Goal: Download file/media

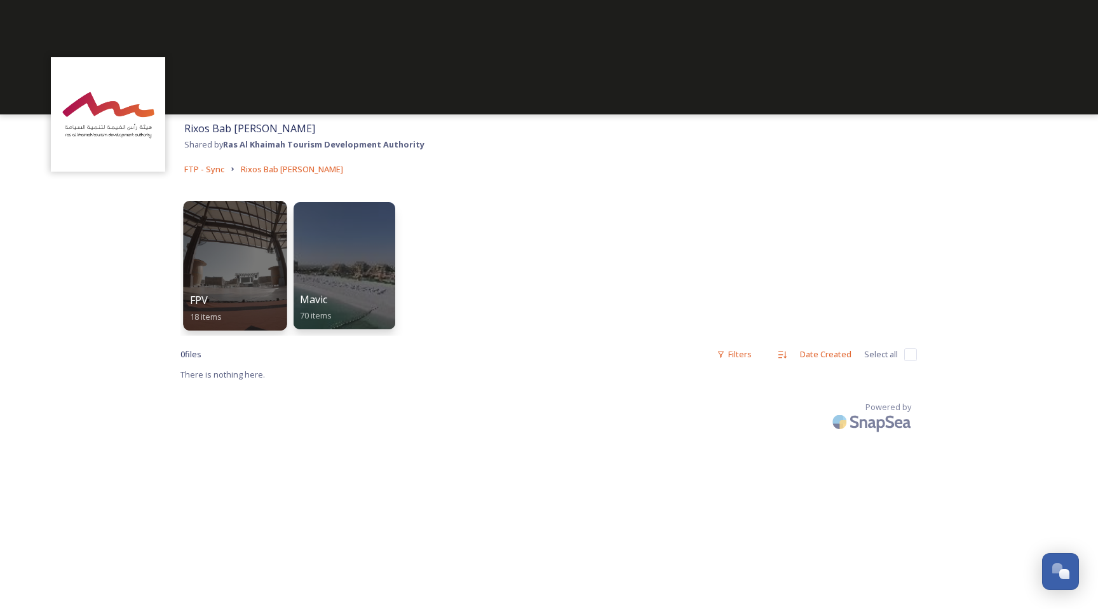
click at [250, 238] on div at bounding box center [235, 266] width 104 height 130
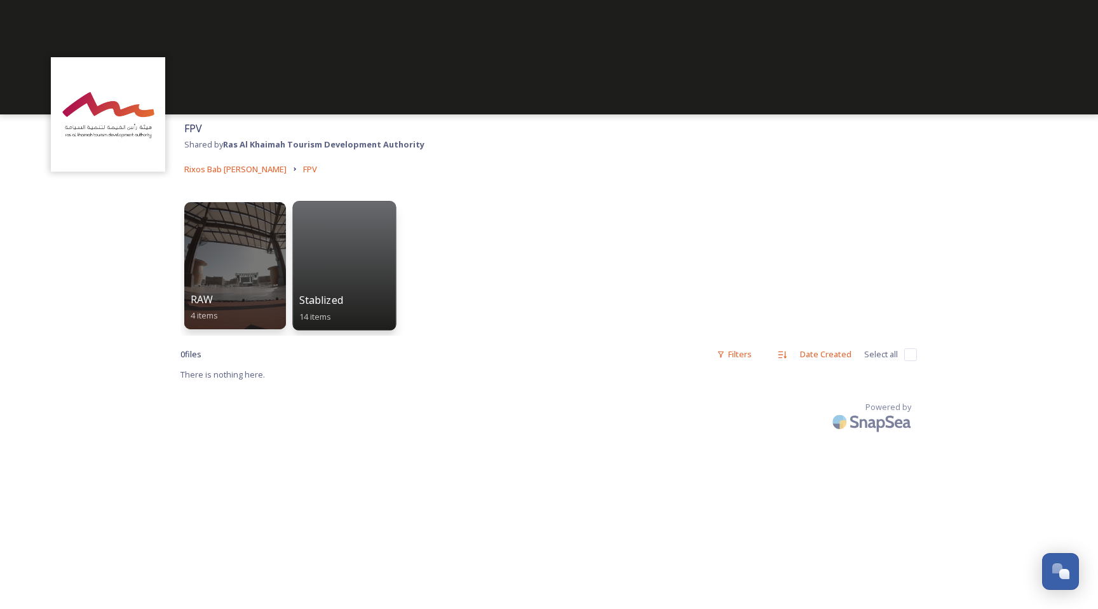
click at [360, 262] on div at bounding box center [344, 266] width 104 height 130
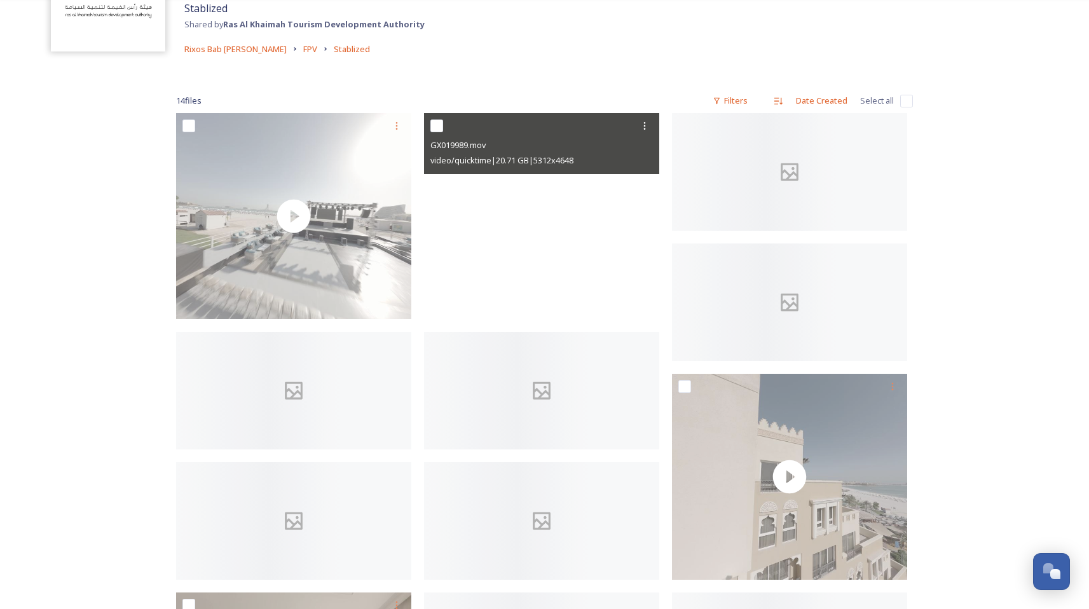
scroll to position [145, 0]
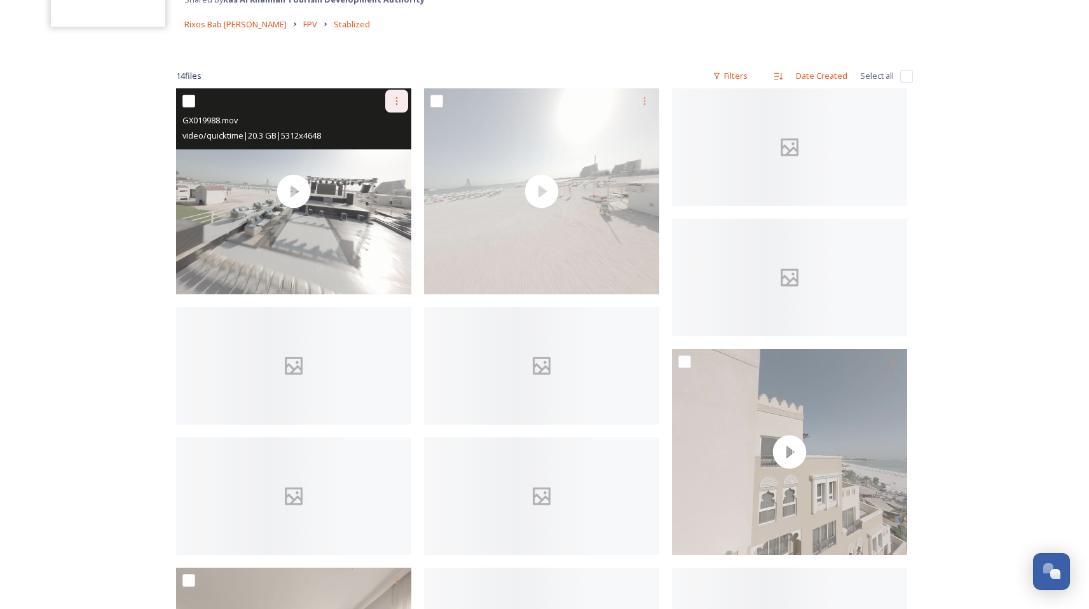
click at [393, 102] on icon at bounding box center [396, 101] width 10 height 10
click at [384, 151] on span "Download" at bounding box center [381, 153] width 39 height 12
